Goal: Information Seeking & Learning: Find specific fact

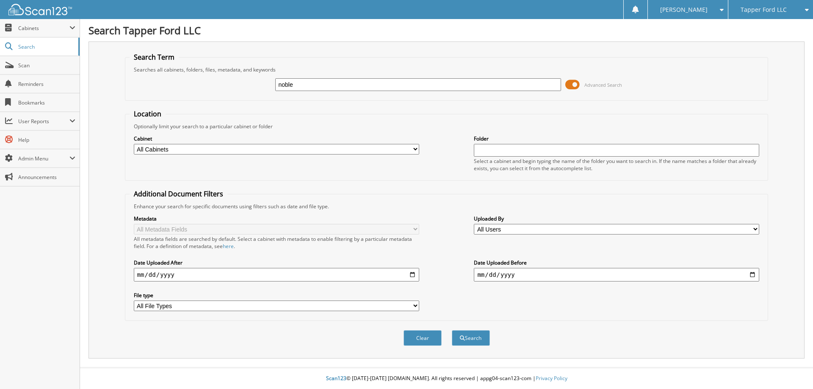
type input "noble"
click at [452, 330] on button "Search" at bounding box center [471, 338] width 38 height 16
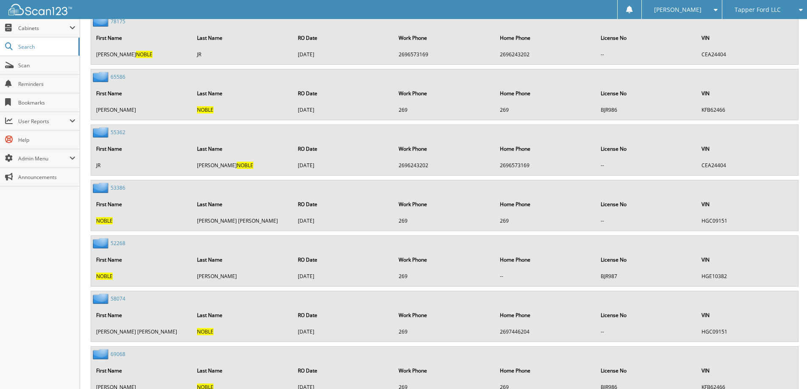
scroll to position [3461, 0]
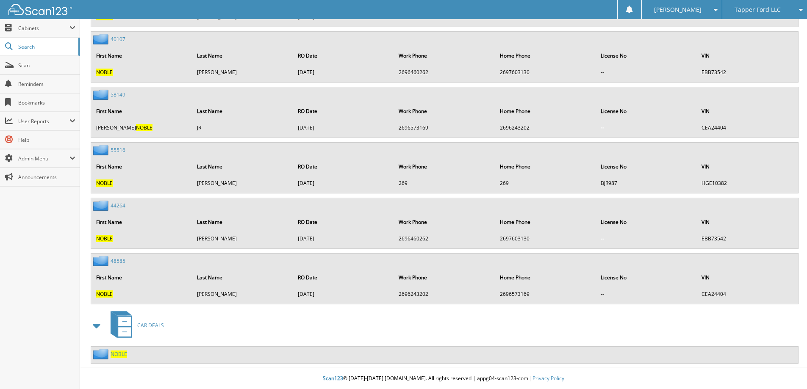
click at [118, 355] on span "NOBLE" at bounding box center [119, 354] width 17 height 7
